Goal: Check status

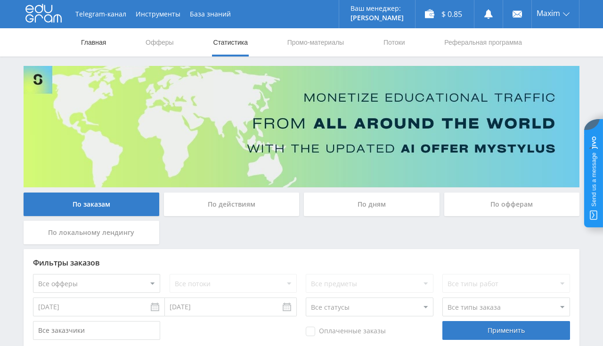
click at [94, 42] on link "Главная" at bounding box center [93, 42] width 27 height 28
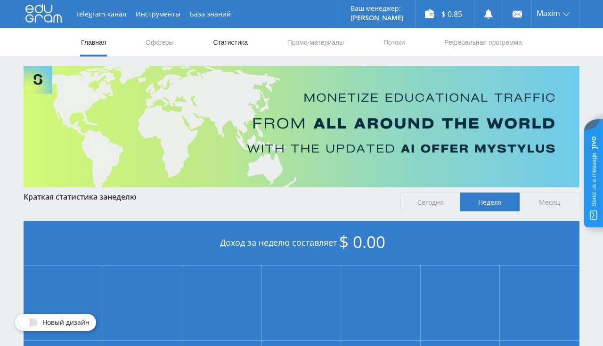
click at [220, 48] on link "Статистика" at bounding box center [230, 42] width 37 height 28
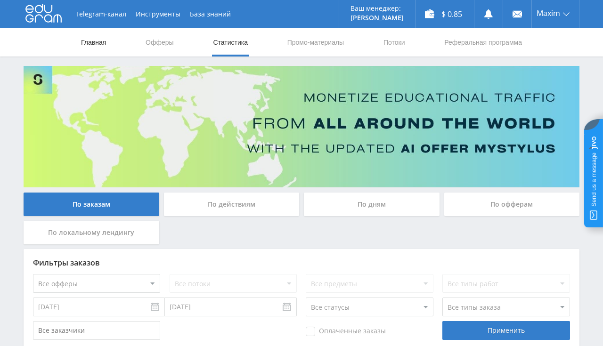
click at [88, 45] on link "Главная" at bounding box center [93, 42] width 27 height 28
click at [90, 44] on link "Главная" at bounding box center [93, 42] width 27 height 28
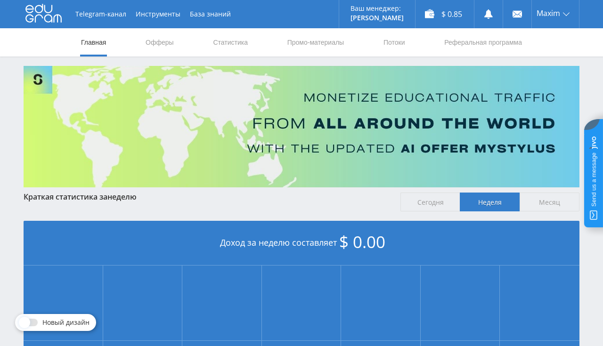
scroll to position [199, 0]
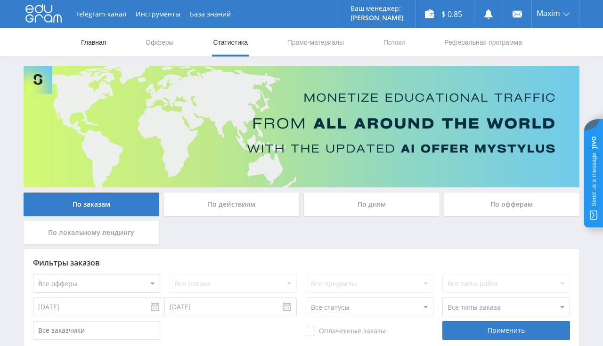
click at [101, 46] on link "Главная" at bounding box center [93, 42] width 27 height 28
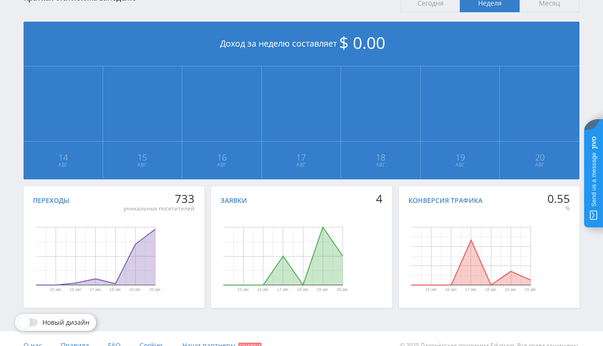
scroll to position [213, 0]
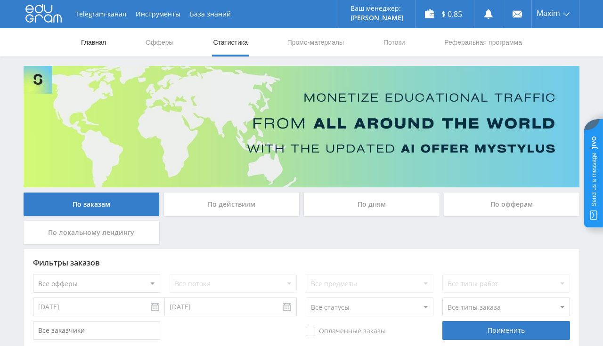
click at [86, 50] on link "Главная" at bounding box center [93, 42] width 27 height 28
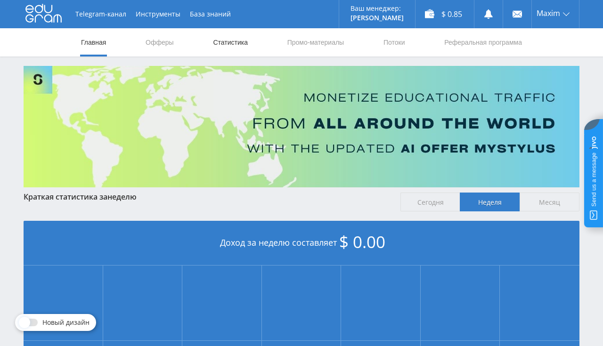
click at [219, 42] on link "Статистика" at bounding box center [230, 42] width 37 height 28
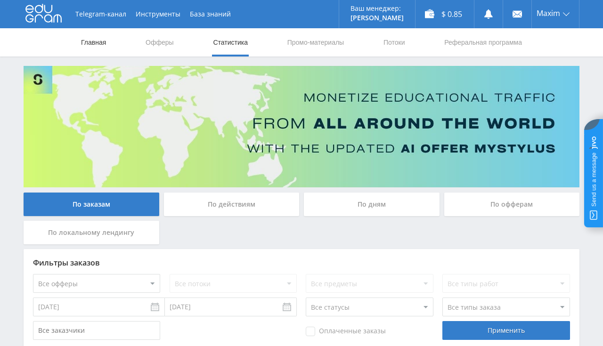
click at [101, 35] on link "Главная" at bounding box center [93, 42] width 27 height 28
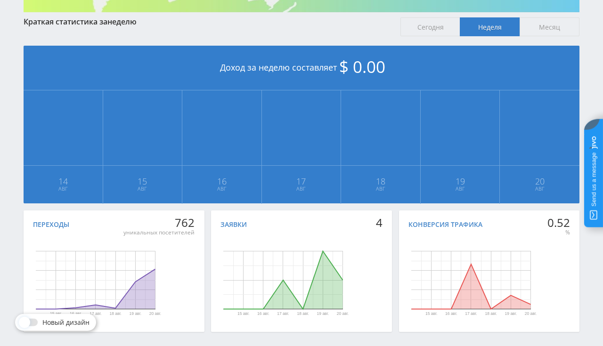
scroll to position [199, 0]
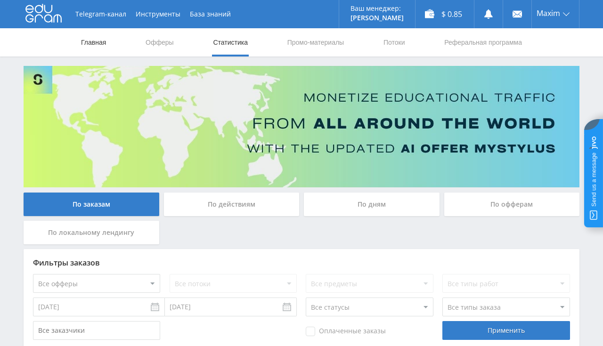
click at [98, 46] on link "Главная" at bounding box center [93, 42] width 27 height 28
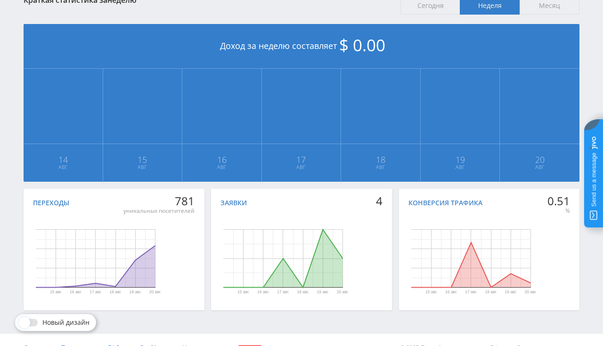
scroll to position [213, 0]
